Goal: Download file/media

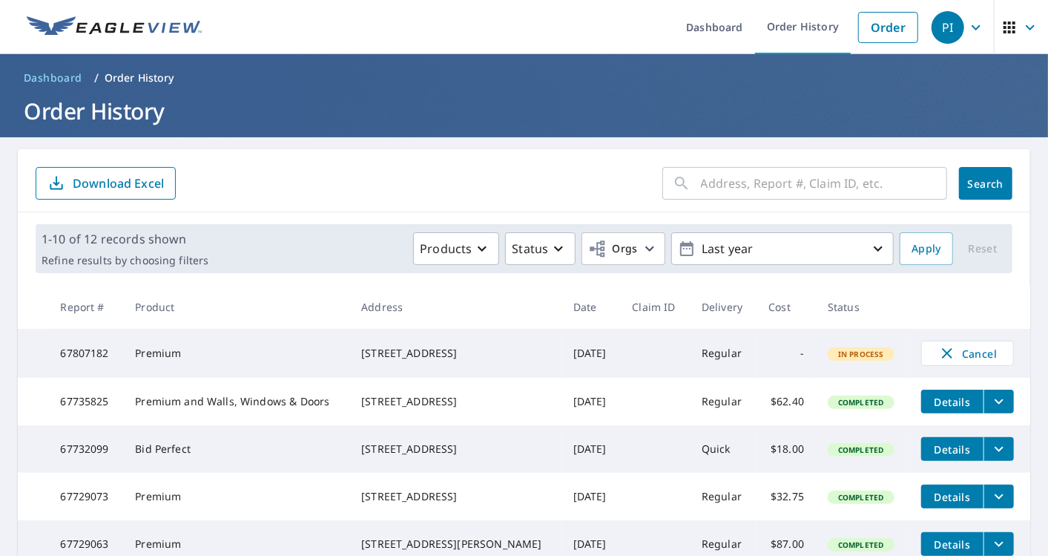
scroll to position [4, 0]
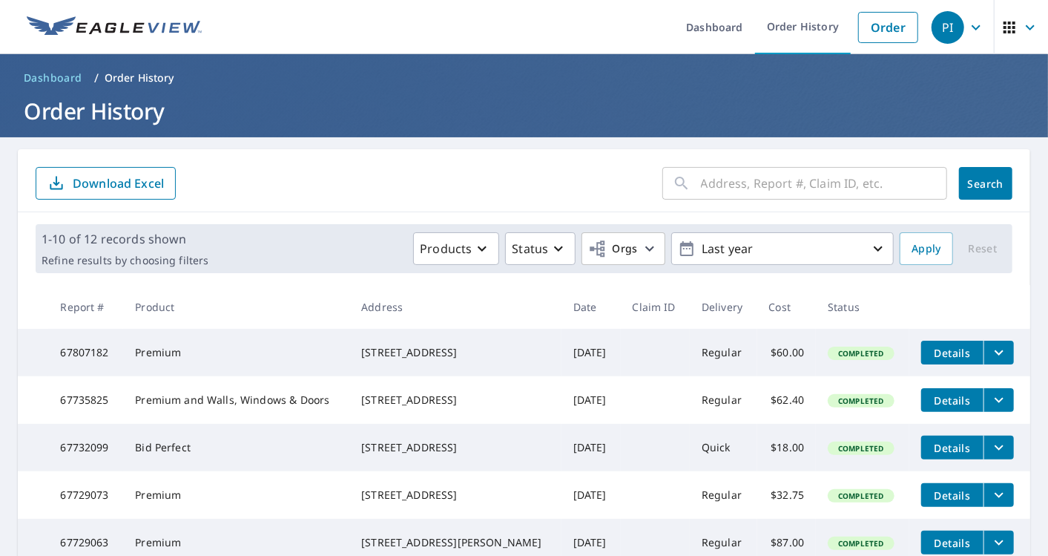
click at [996, 346] on button "filesDropdownBtn-67807182" at bounding box center [999, 353] width 30 height 24
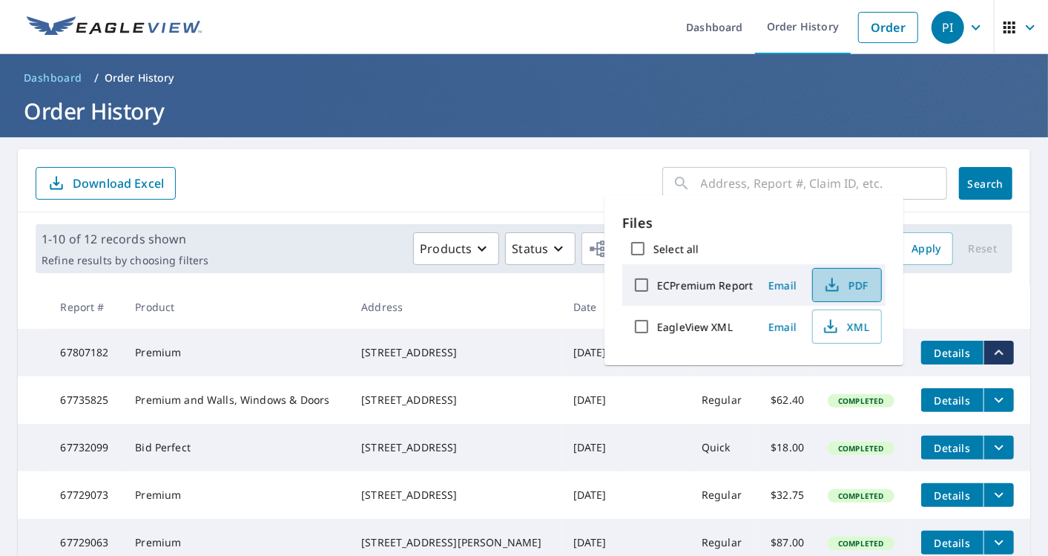
click at [852, 288] on span "PDF" at bounding box center [845, 285] width 47 height 18
